Goal: Information Seeking & Learning: Learn about a topic

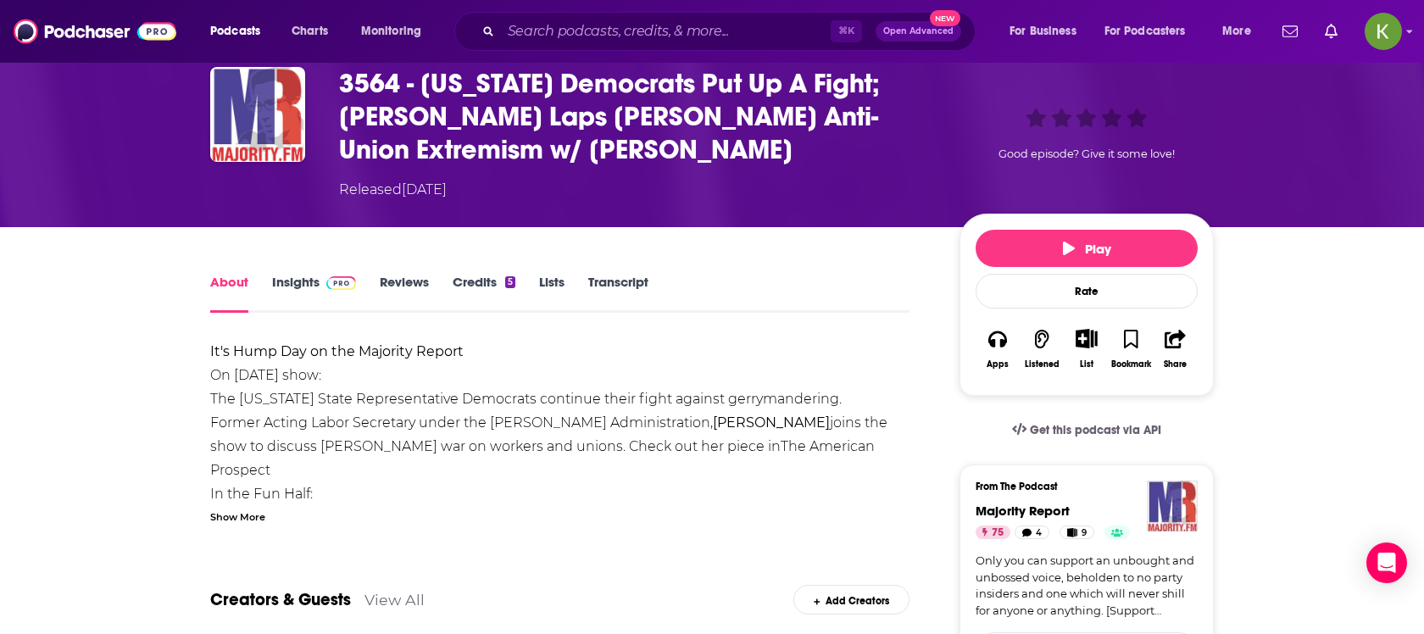
scroll to position [42, 0]
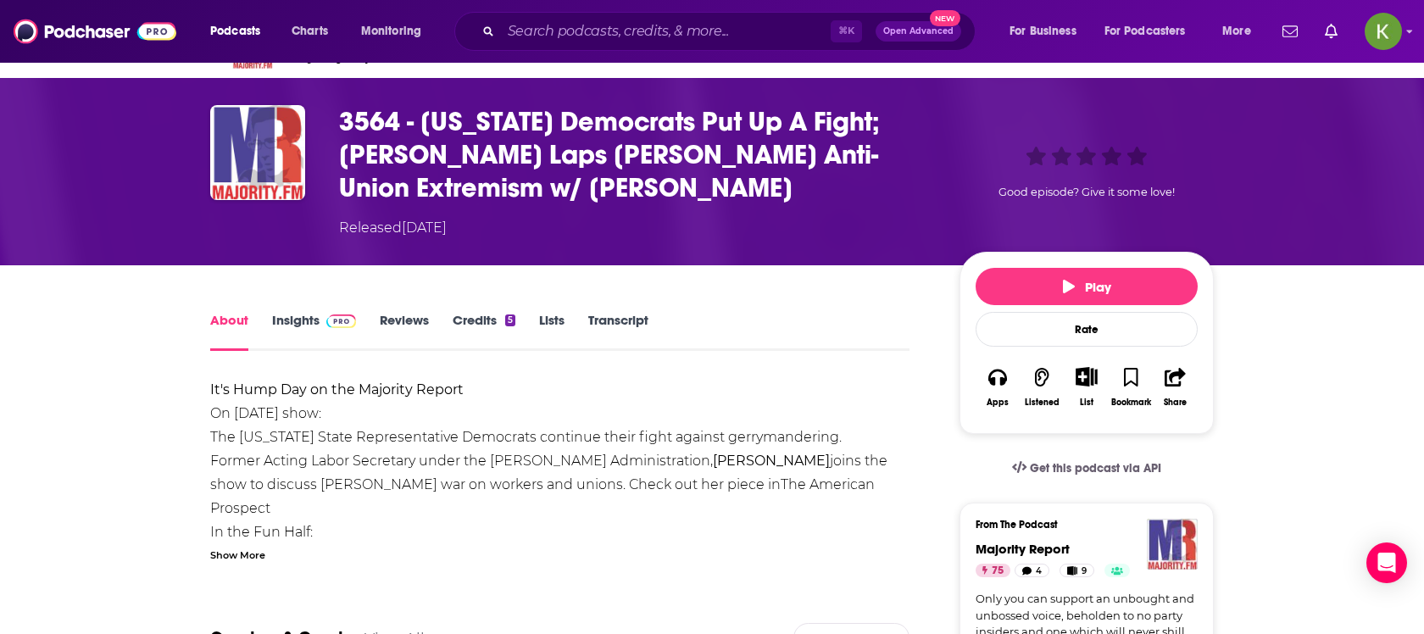
click at [873, 164] on h1 "3564 - Texas Democrats Put Up A Fight; Trump Laps Reagan's Anti-Union Extremism…" at bounding box center [635, 154] width 593 height 99
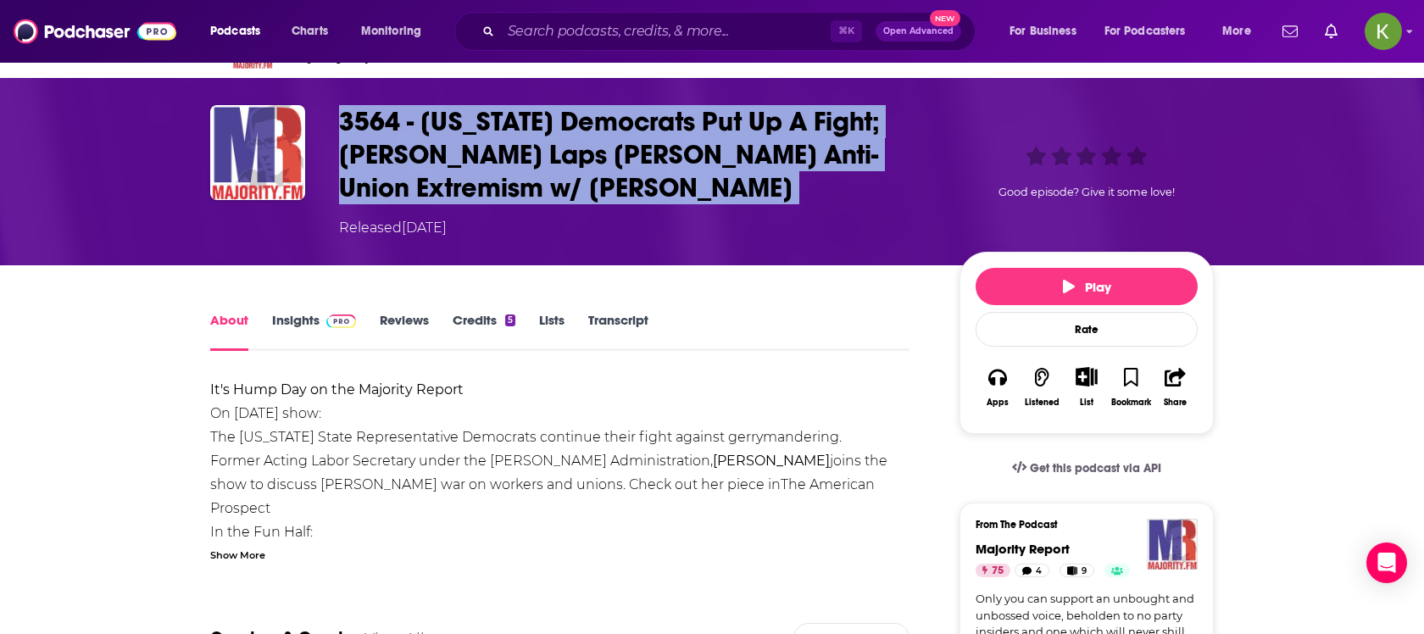
click at [873, 164] on h1 "3564 - Texas Democrats Put Up A Fight; Trump Laps Reagan's Anti-Union Extremism…" at bounding box center [635, 154] width 593 height 99
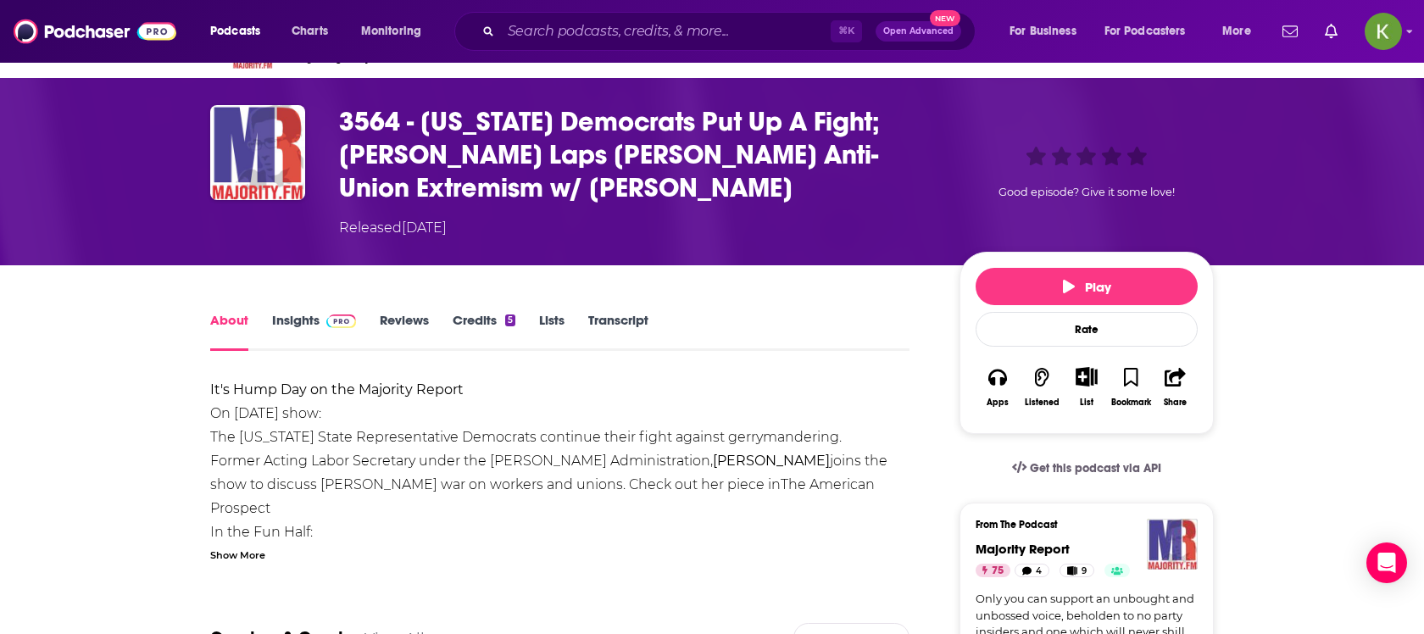
click at [262, 546] on div "Show More" at bounding box center [237, 554] width 55 height 16
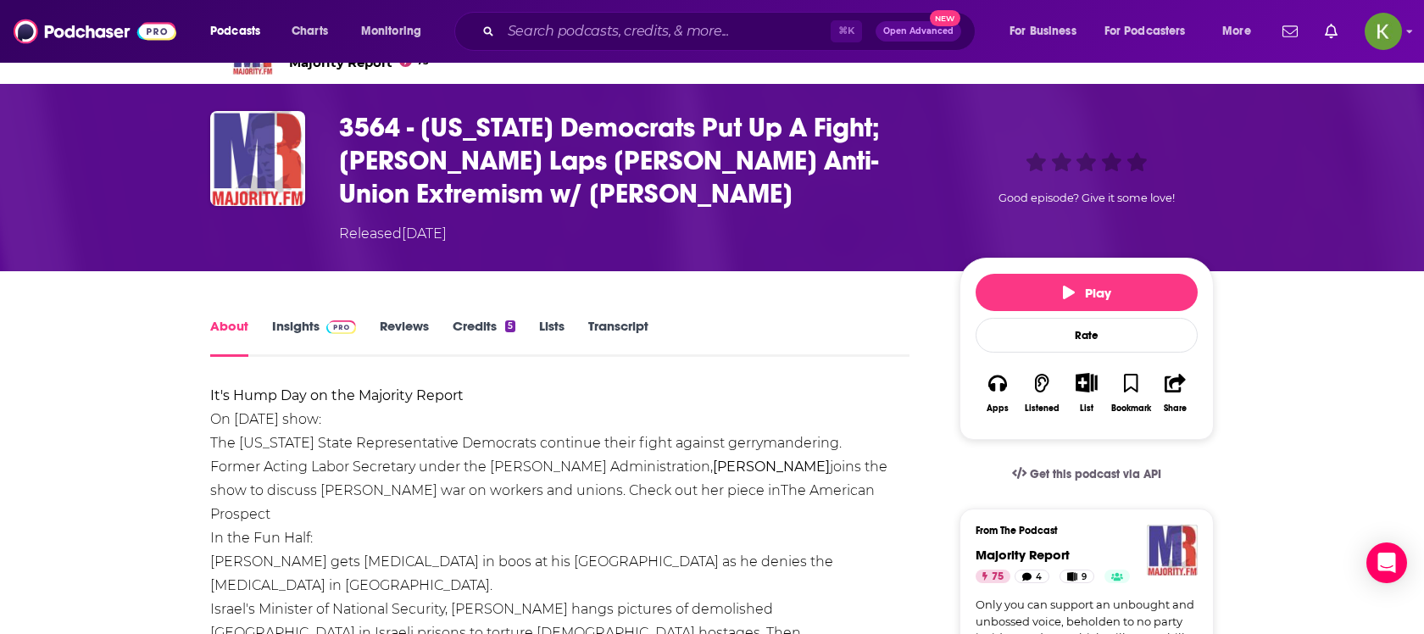
scroll to position [38, 0]
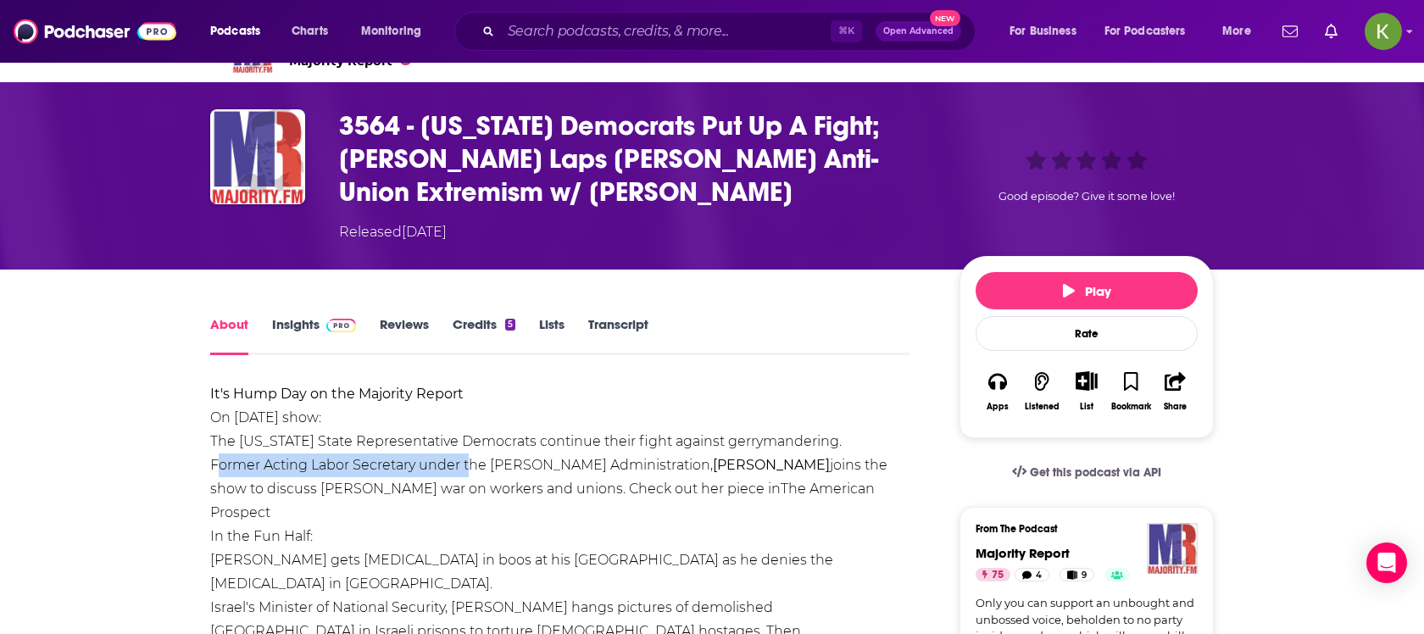
drag, startPoint x: 206, startPoint y: 434, endPoint x: 464, endPoint y: 432, distance: 258.5
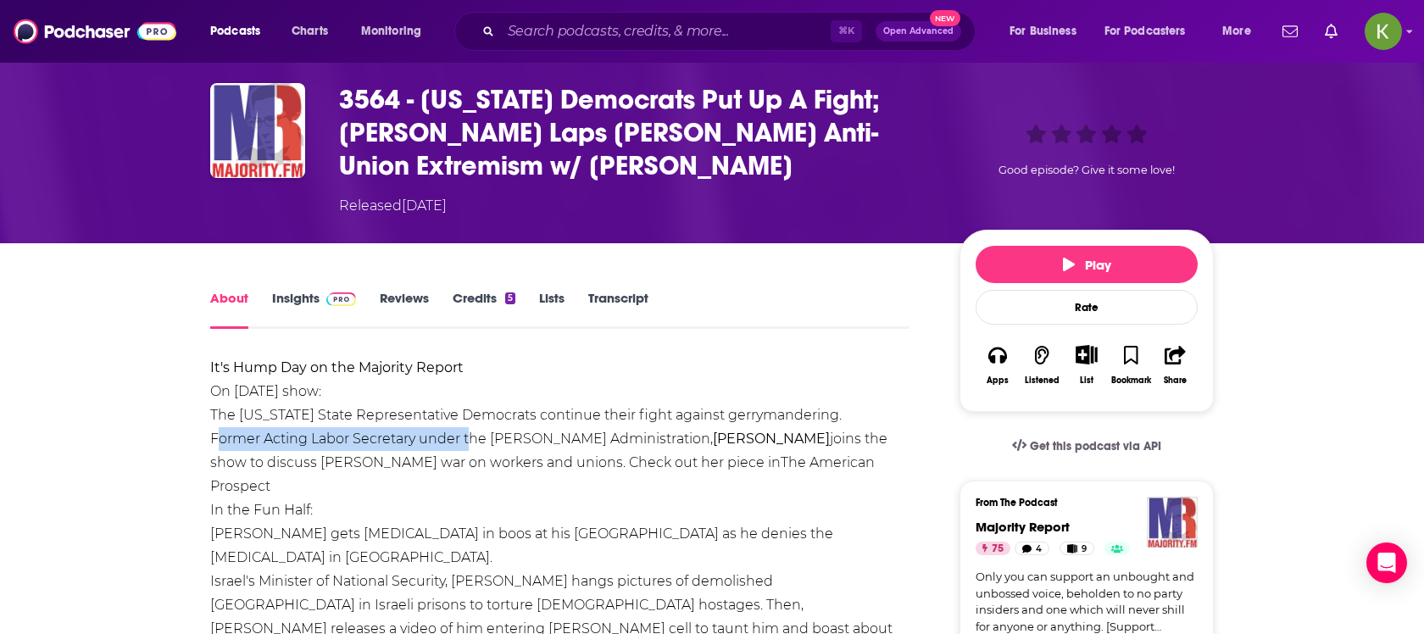
scroll to position [65, 0]
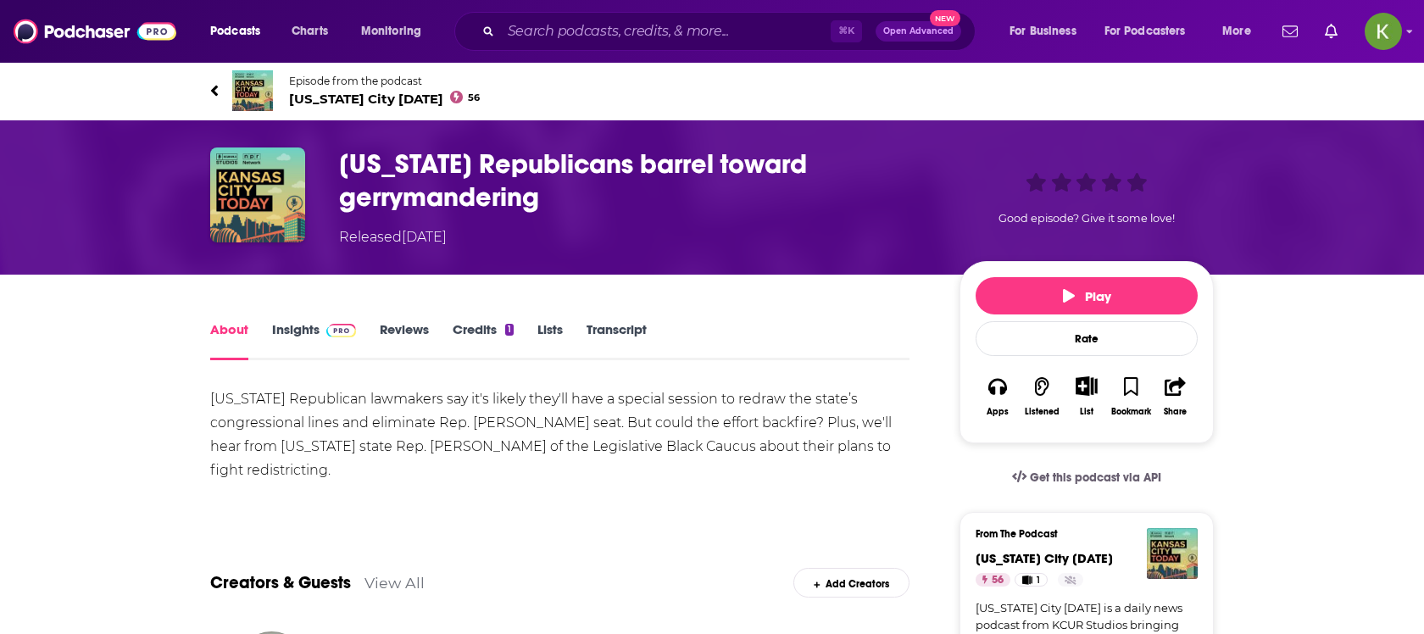
scroll to position [408, 0]
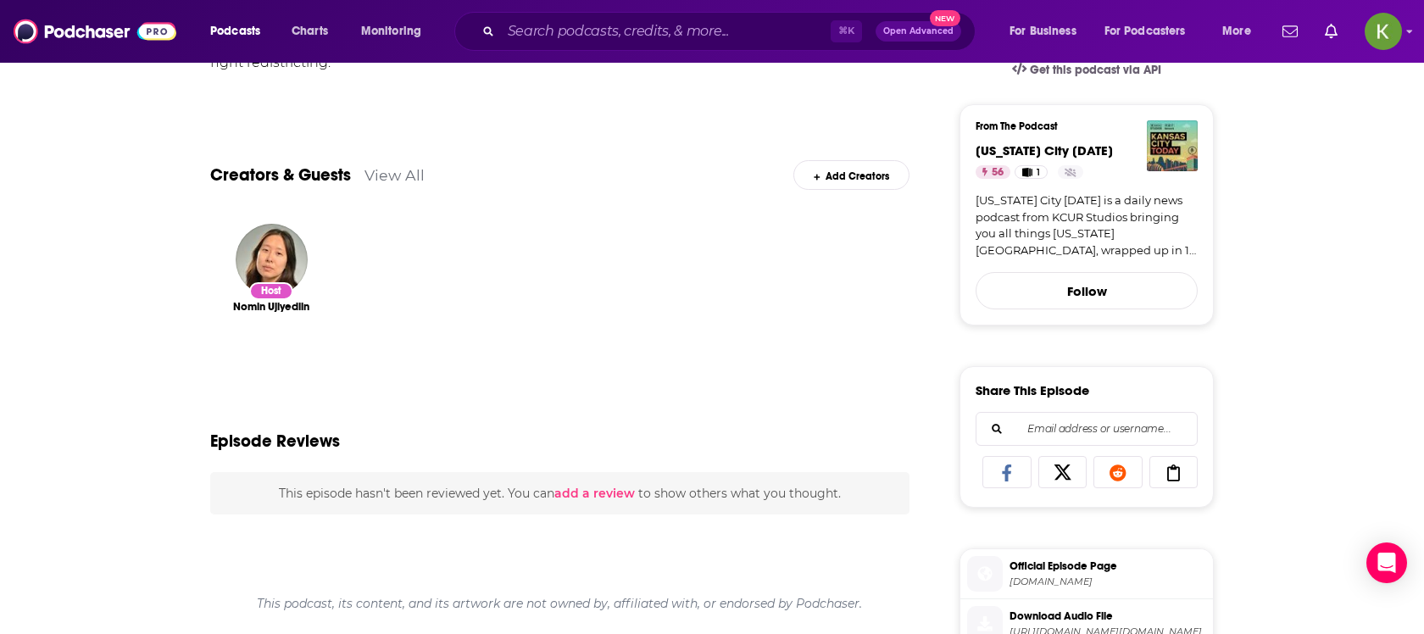
click at [69, 350] on div "About Insights Reviews Credits 1 Lists Transcript Missouri Republican lawmakers…" at bounding box center [712, 531] width 1424 height 1328
